Goal: Subscribe to service/newsletter

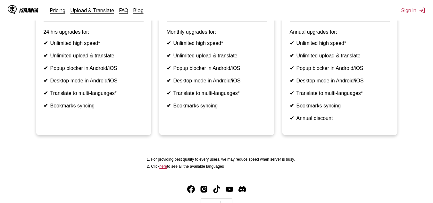
scroll to position [160, 0]
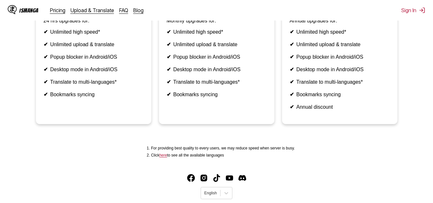
click at [165, 157] on link "here" at bounding box center [163, 155] width 8 height 4
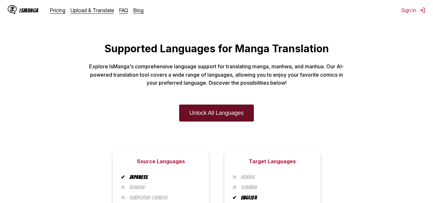
click at [208, 113] on link "Unlock All Languages" at bounding box center [216, 112] width 75 height 17
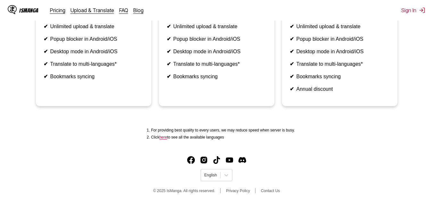
scroll to position [193, 0]
click at [227, 176] on icon at bounding box center [226, 175] width 4 height 2
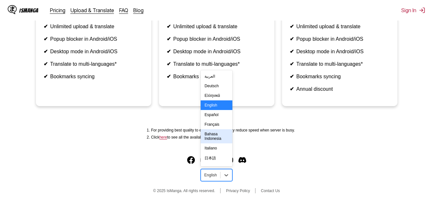
click at [213, 141] on div "Bahasa Indonesia" at bounding box center [216, 136] width 31 height 14
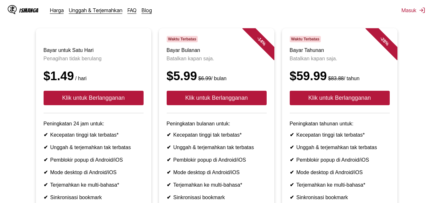
scroll to position [32, 0]
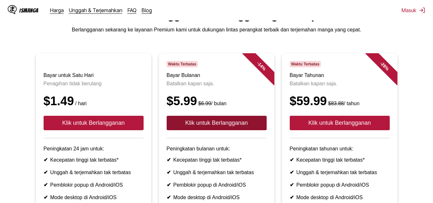
click at [207, 129] on button "Klik untuk Berlangganan" at bounding box center [217, 123] width 100 height 14
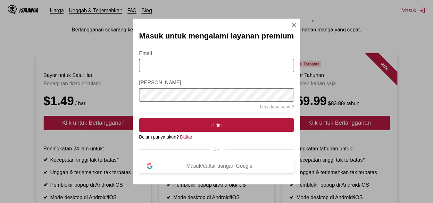
click at [221, 169] on div "Masuk/daftar dengan Google" at bounding box center [220, 166] width 134 height 6
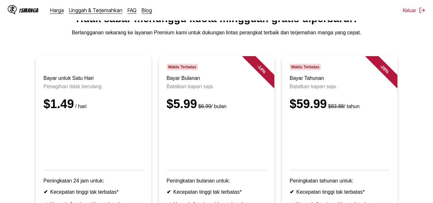
scroll to position [0, 0]
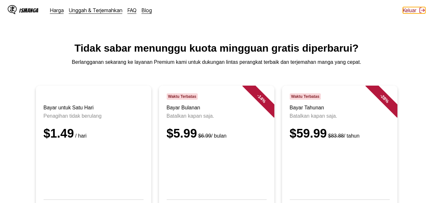
click at [411, 9] on button "Keluar" at bounding box center [414, 10] width 22 height 6
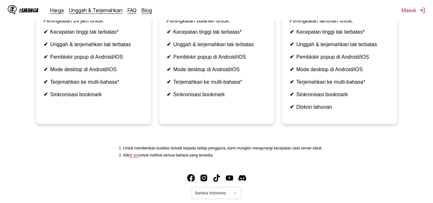
scroll to position [192, 0]
